Goal: Complete application form

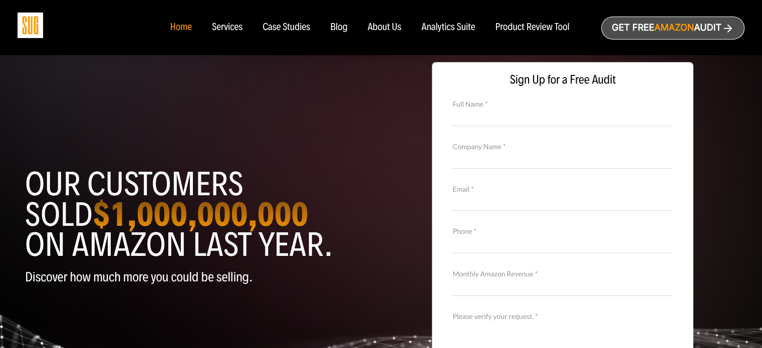
click at [486, 120] on input "Full Name *" at bounding box center [562, 117] width 220 height 18
type input "[PERSON_NAME]"
type input "Digital Link Building"
type input "[EMAIL_ADDRESS][DOMAIN_NAME]"
type input "09933406998"
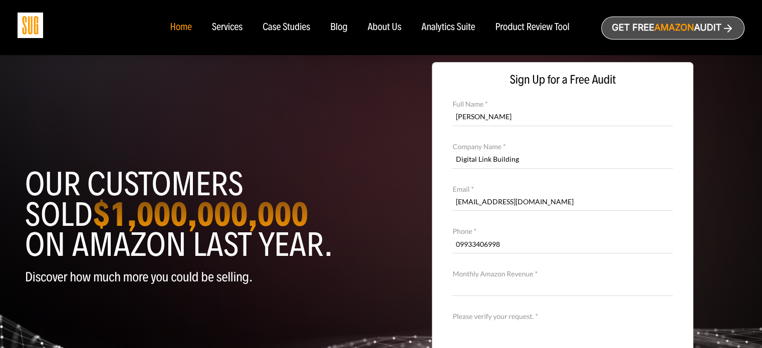
scroll to position [150, 0]
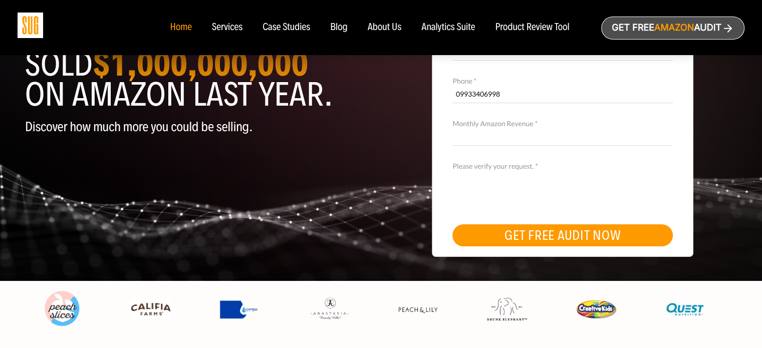
click at [495, 137] on input "Monthly Amazon Revenue *" at bounding box center [562, 137] width 220 height 18
click at [475, 135] on input "Monthly Amazon Revenue *" at bounding box center [562, 137] width 220 height 18
click at [479, 137] on input "Monthly Amazon Revenue *" at bounding box center [562, 137] width 220 height 18
type input "$2000"
drag, startPoint x: 493, startPoint y: 240, endPoint x: 440, endPoint y: 208, distance: 61.2
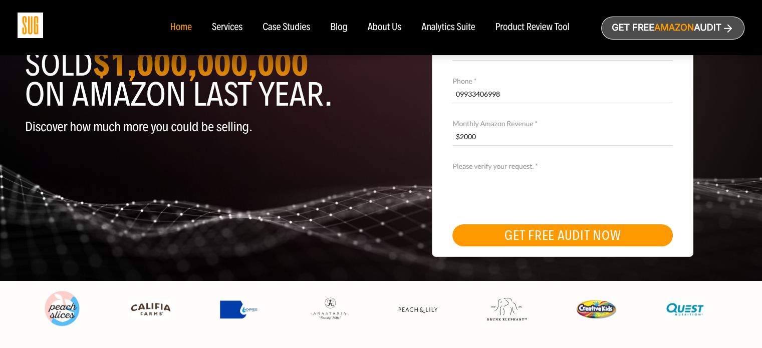
click at [491, 236] on button "GET FREE AUDIT NOW" at bounding box center [562, 235] width 220 height 22
